Goal: Information Seeking & Learning: Learn about a topic

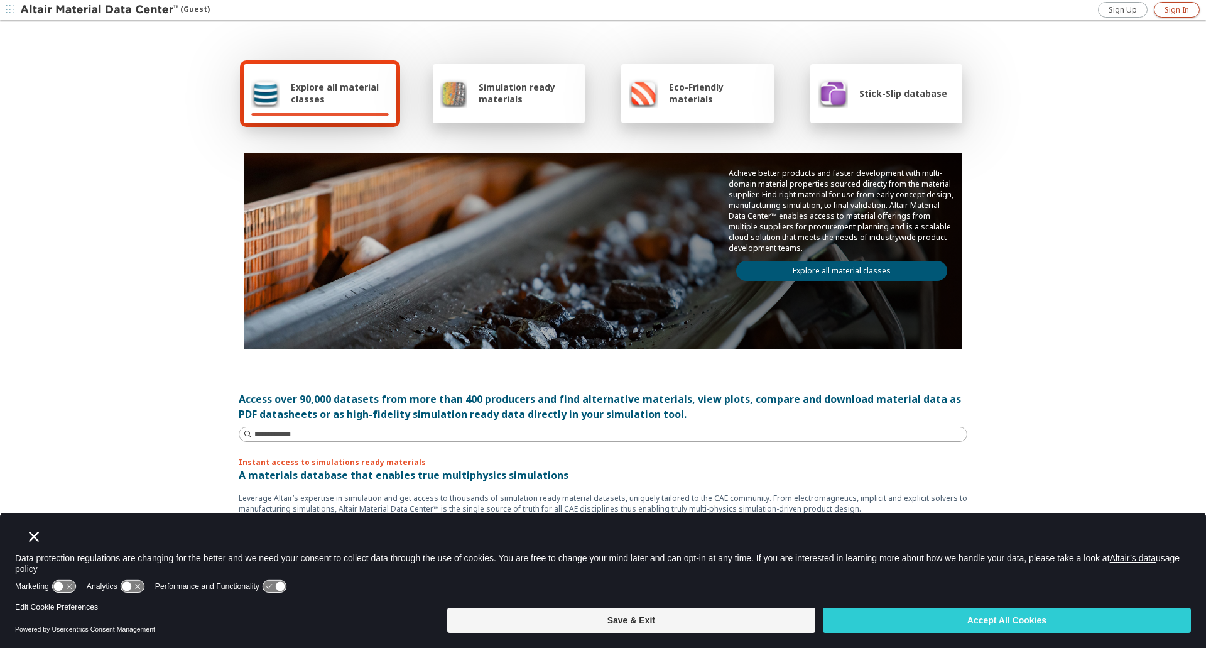
click at [1167, 10] on span "Sign In" at bounding box center [1177, 10] width 25 height 10
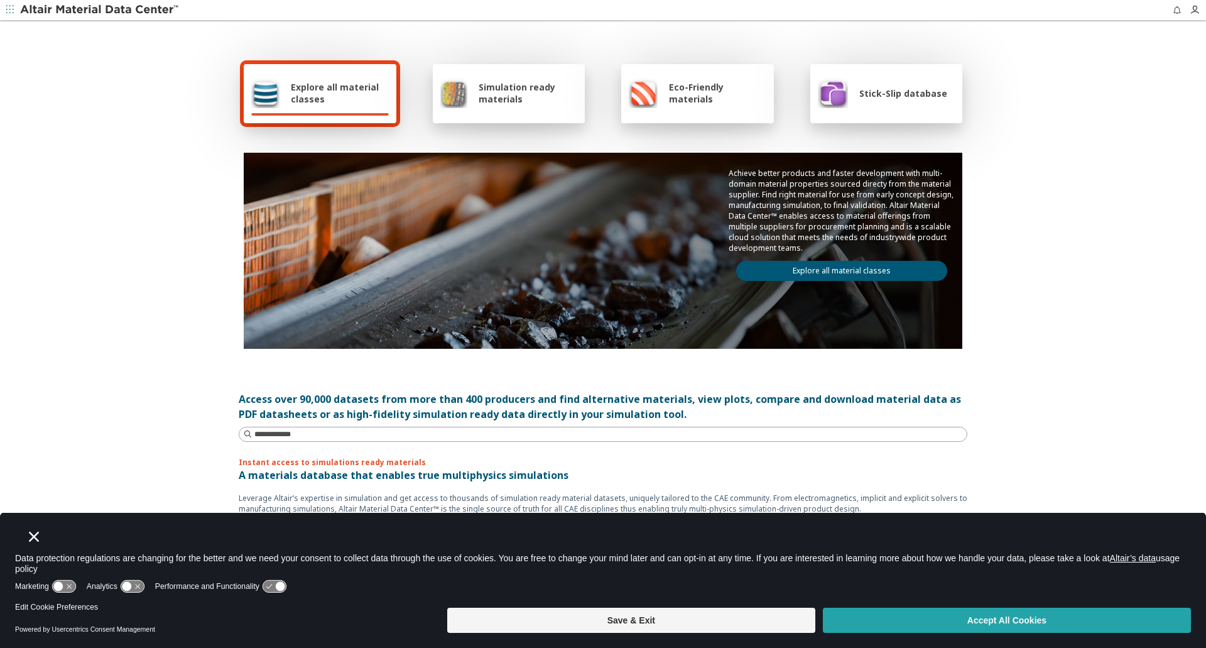
click at [995, 616] on button "Accept All Cookies" at bounding box center [1007, 620] width 368 height 25
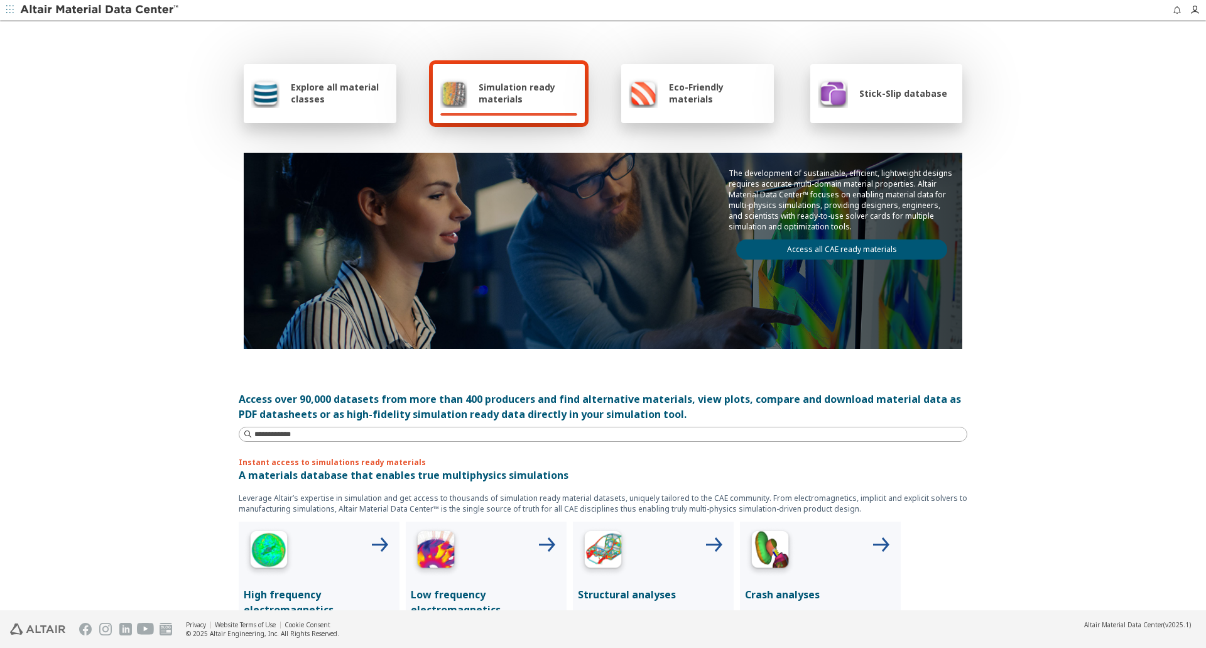
click at [290, 107] on div "Explore all material classes" at bounding box center [320, 93] width 138 height 30
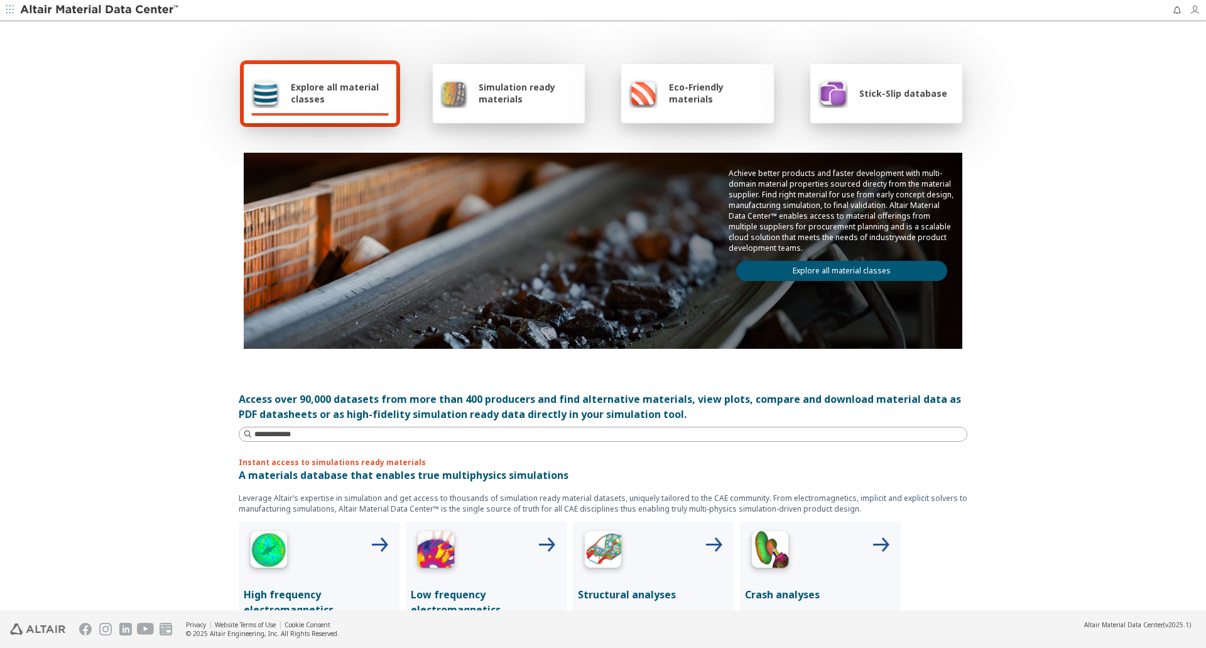
click at [1197, 11] on icon "button" at bounding box center [1195, 10] width 10 height 10
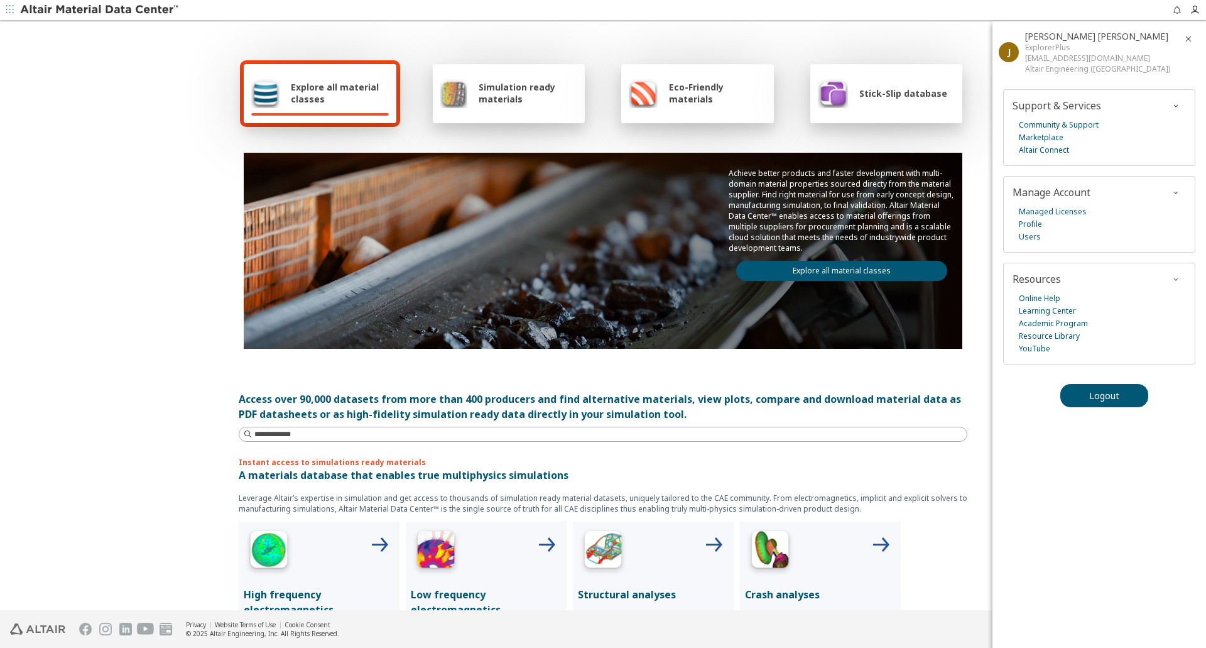
click at [676, 35] on div "Explore all material classes Simulation ready materials Eco-Friendly materials …" at bounding box center [603, 204] width 729 height 364
click at [325, 96] on span "Explore all material classes" at bounding box center [340, 93] width 98 height 24
click at [871, 257] on div "Achieve better products and faster development with multi-domain material prope…" at bounding box center [841, 224] width 241 height 143
click at [872, 264] on link "Explore all material classes" at bounding box center [841, 271] width 211 height 20
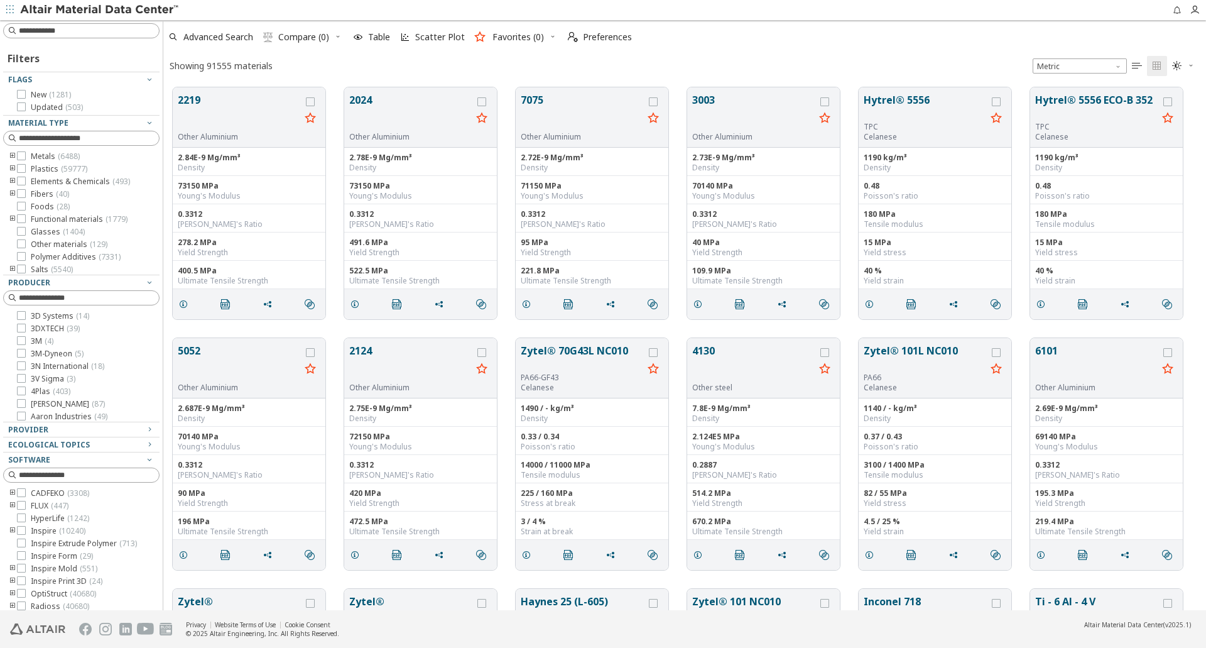
scroll to position [523, 1034]
click at [21, 159] on icon at bounding box center [21, 155] width 9 height 9
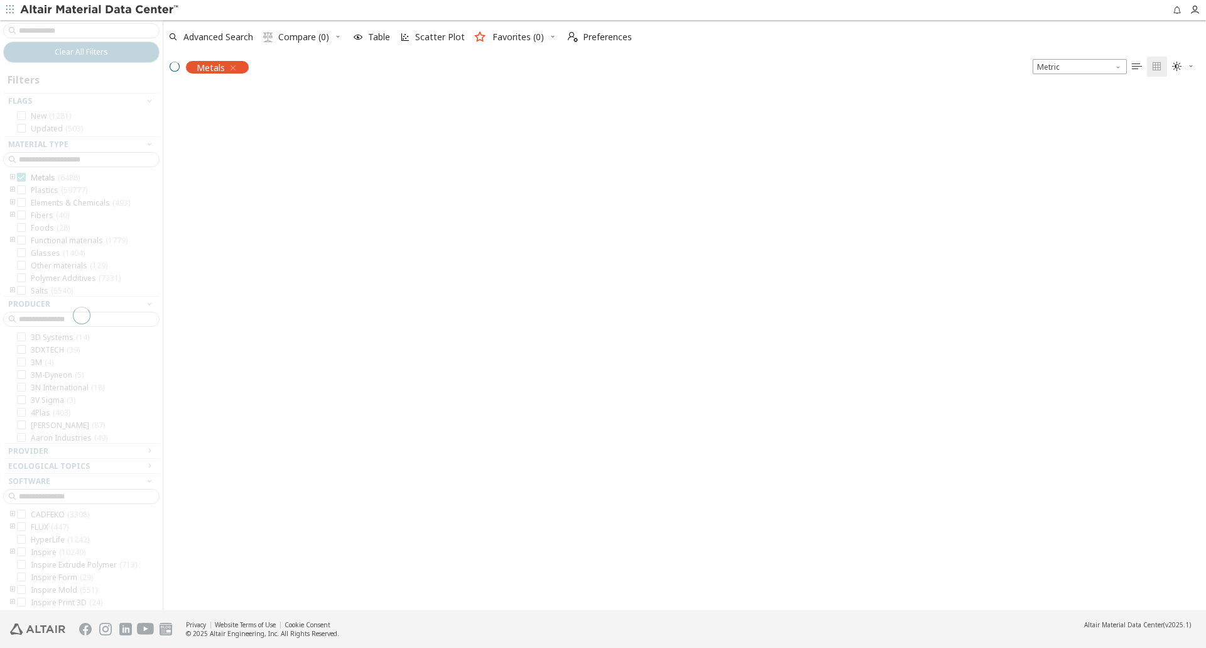
scroll to position [521, 1034]
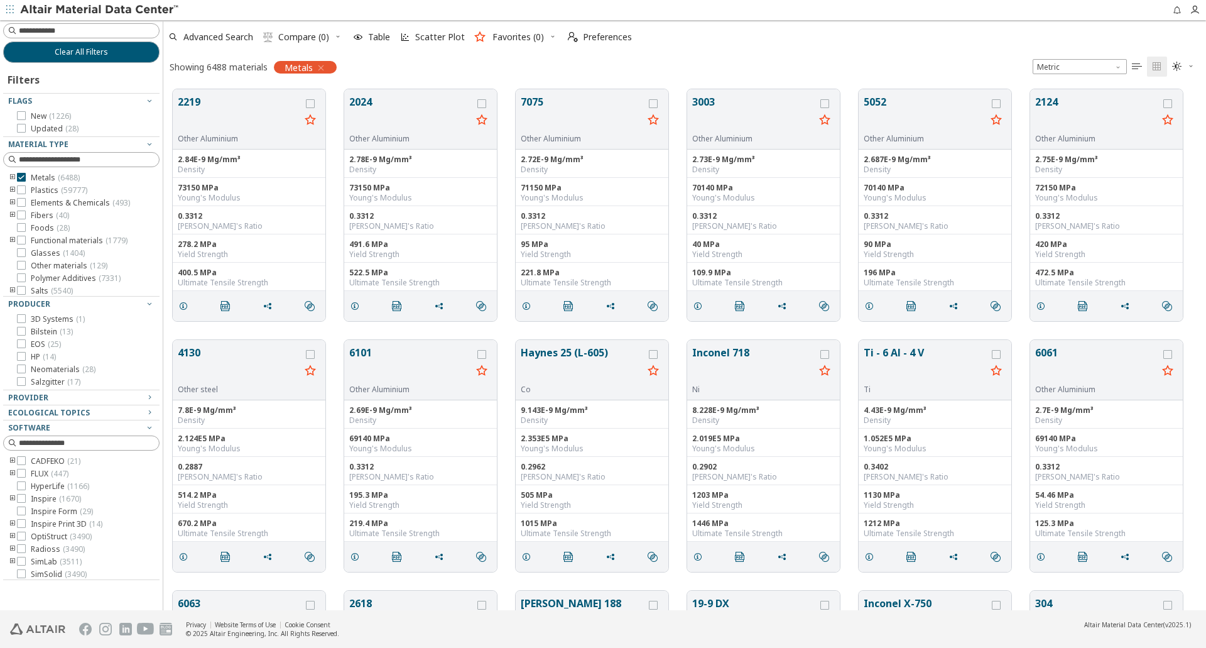
click at [11, 177] on icon "toogle group" at bounding box center [12, 178] width 9 height 10
click at [110, 394] on div "Provider" at bounding box center [76, 398] width 136 height 10
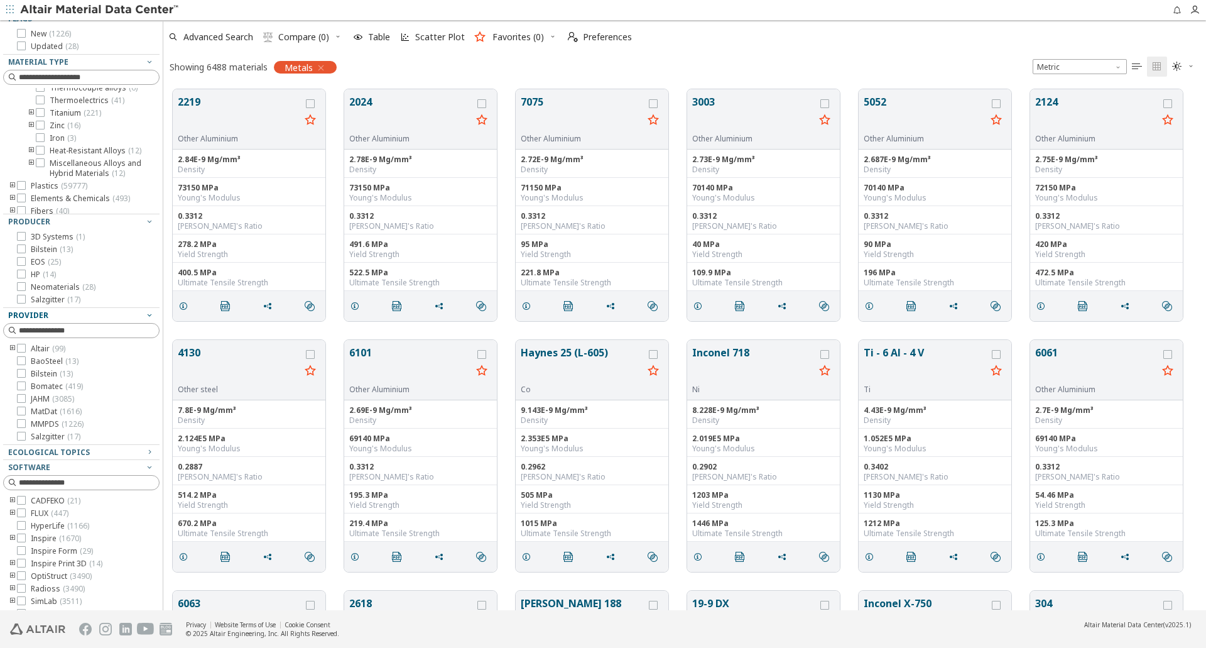
scroll to position [95, 0]
